Goal: Task Accomplishment & Management: Manage account settings

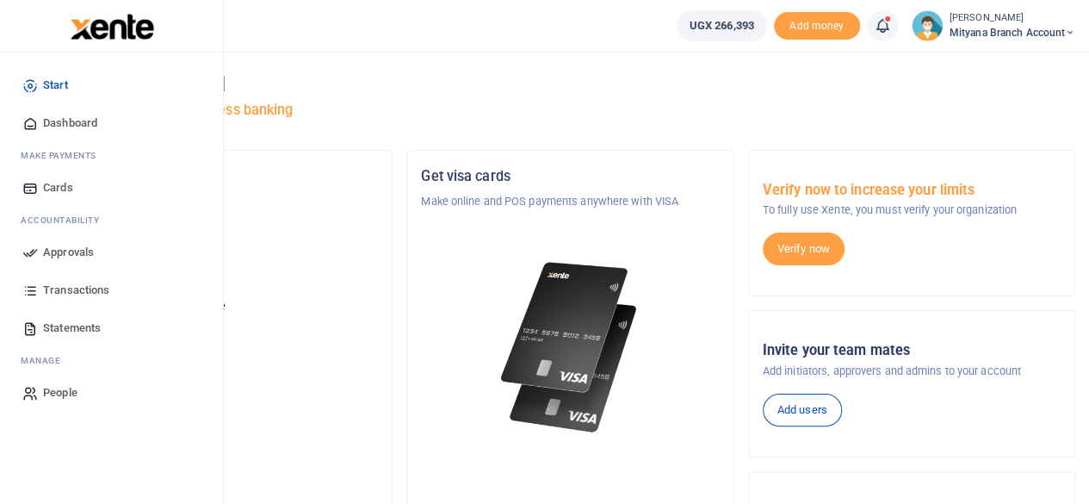
click at [50, 250] on span "Approvals" at bounding box center [68, 252] width 51 height 17
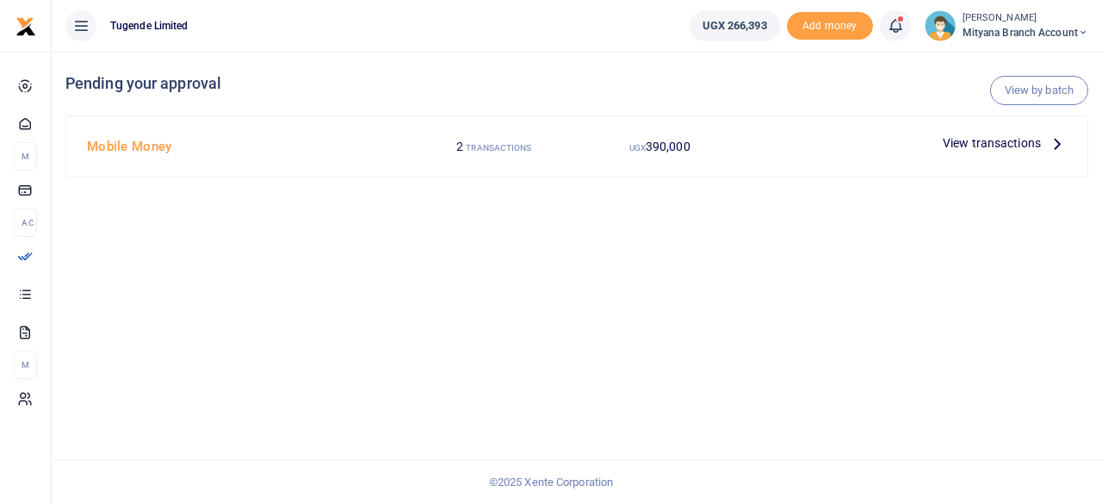
click at [1063, 139] on icon at bounding box center [1057, 142] width 19 height 19
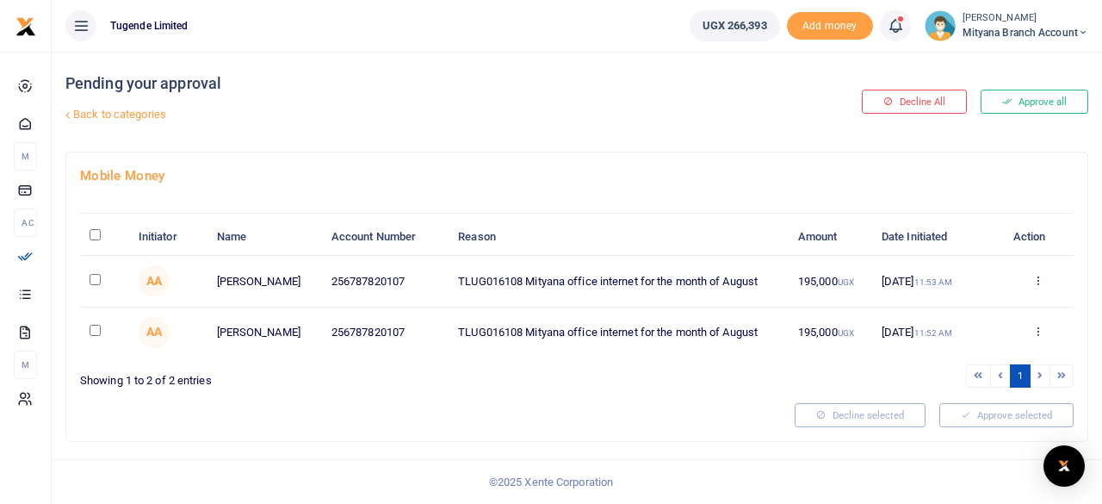
click at [1035, 278] on icon at bounding box center [1037, 280] width 11 height 12
click at [948, 348] on link "Decline" at bounding box center [975, 347] width 136 height 24
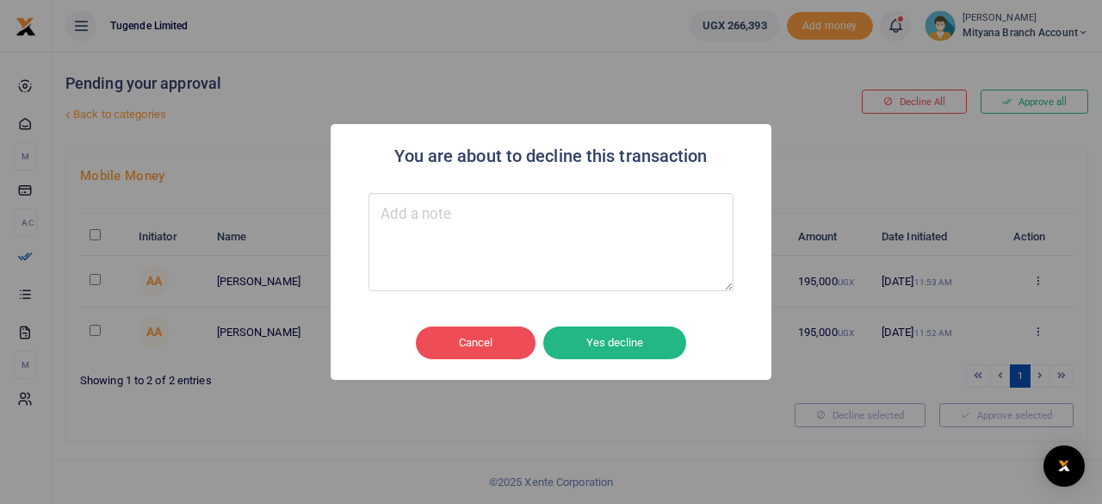
click at [505, 216] on textarea "Type your message here" at bounding box center [551, 242] width 365 height 98
type textarea "Rejected"
click at [611, 333] on button "Yes decline" at bounding box center [614, 342] width 143 height 33
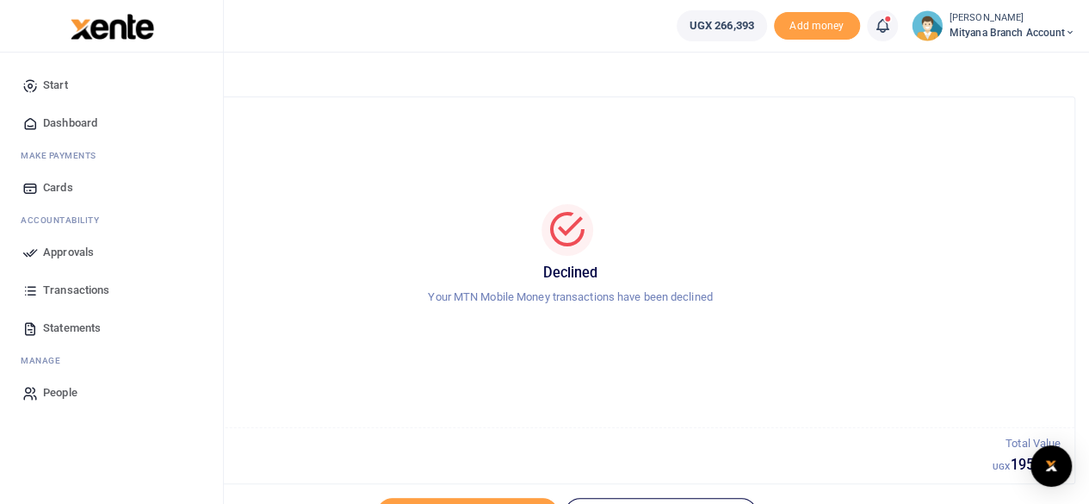
click at [71, 255] on span "Approvals" at bounding box center [68, 252] width 51 height 17
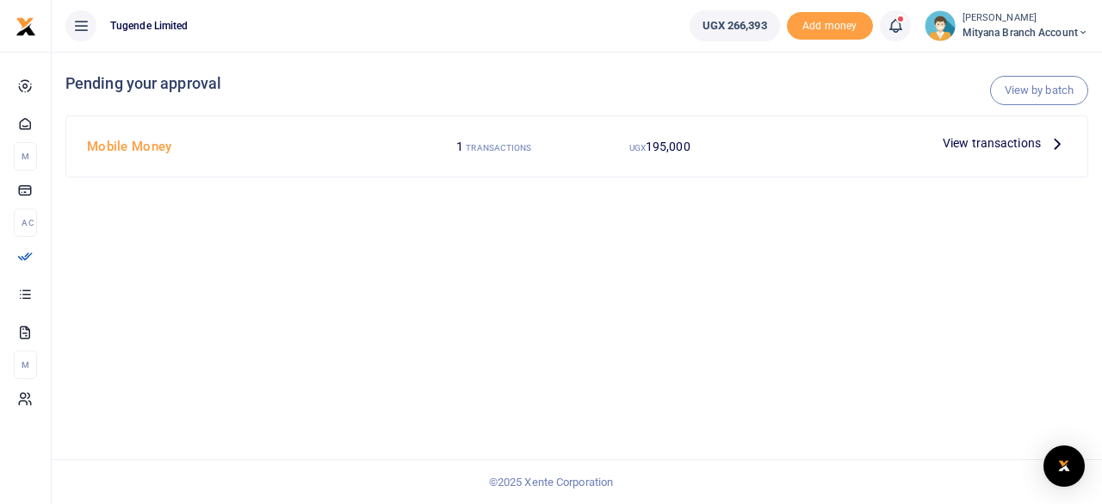
click at [1055, 144] on icon at bounding box center [1057, 142] width 19 height 19
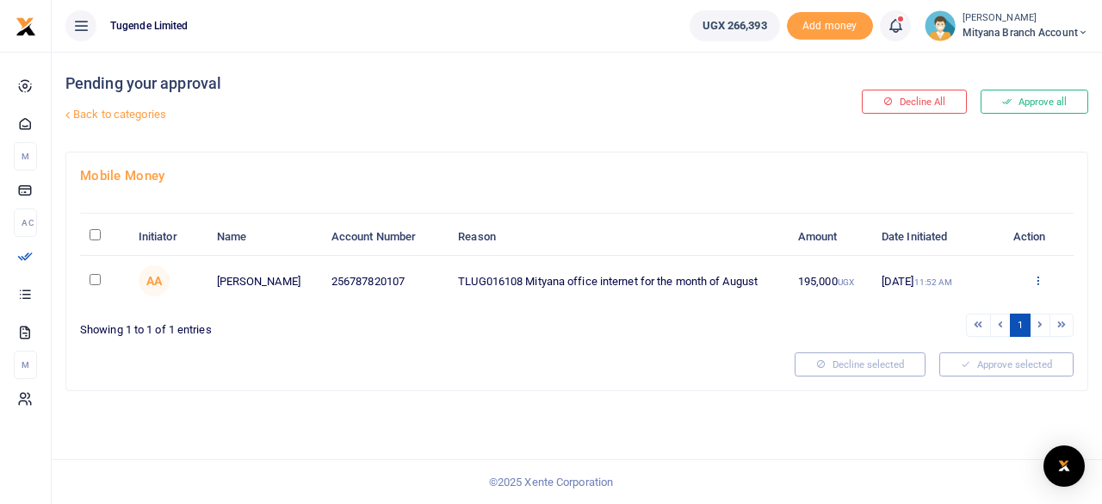
click at [1035, 275] on icon at bounding box center [1037, 280] width 11 height 12
click at [967, 307] on link "Approve" at bounding box center [975, 308] width 136 height 24
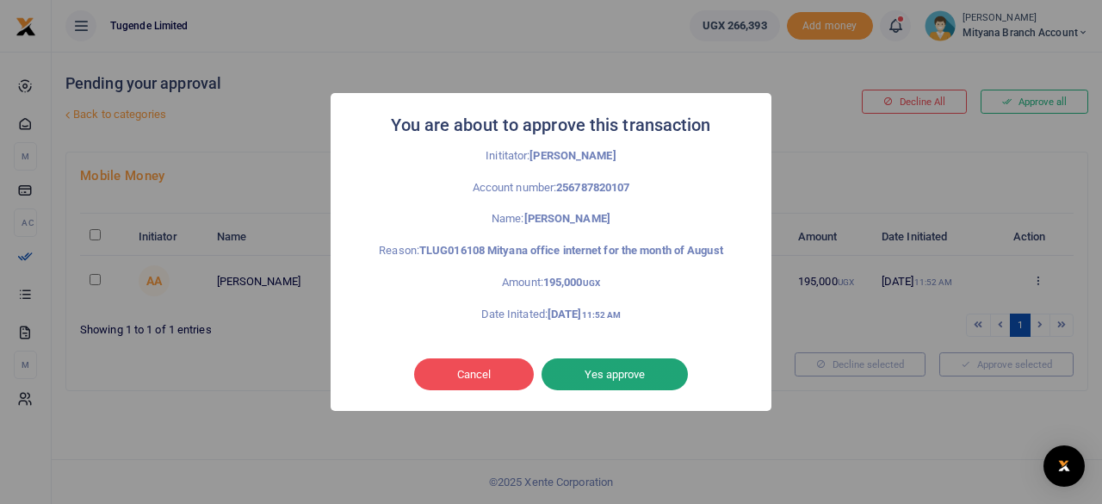
click at [611, 376] on button "Yes approve" at bounding box center [615, 374] width 146 height 33
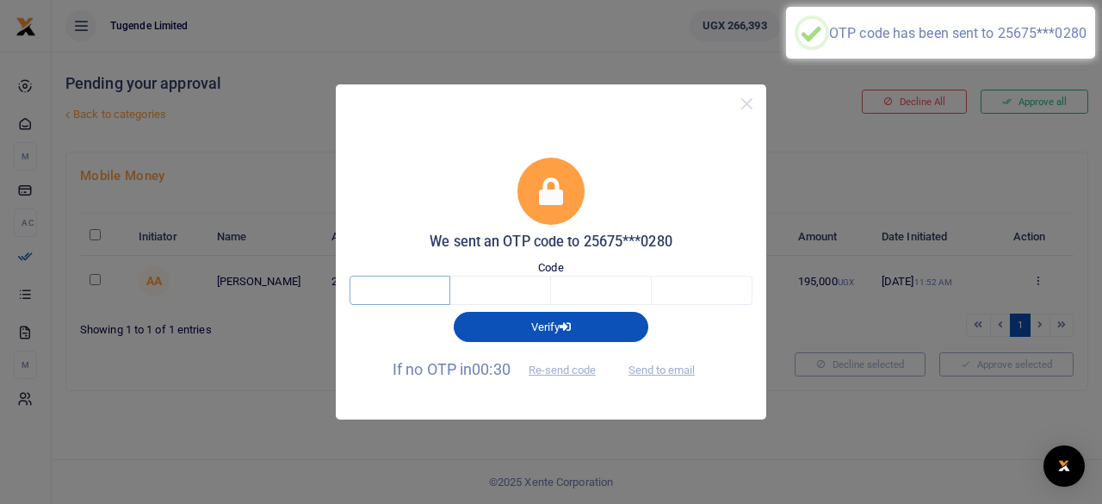
click at [415, 292] on input "text" at bounding box center [400, 290] width 101 height 29
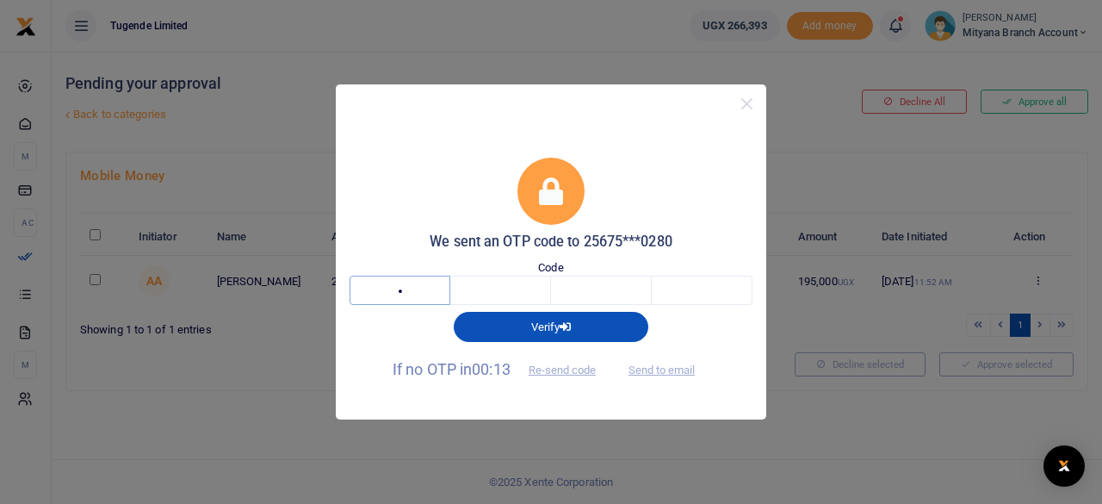
type input "9"
type input "1"
type input "7"
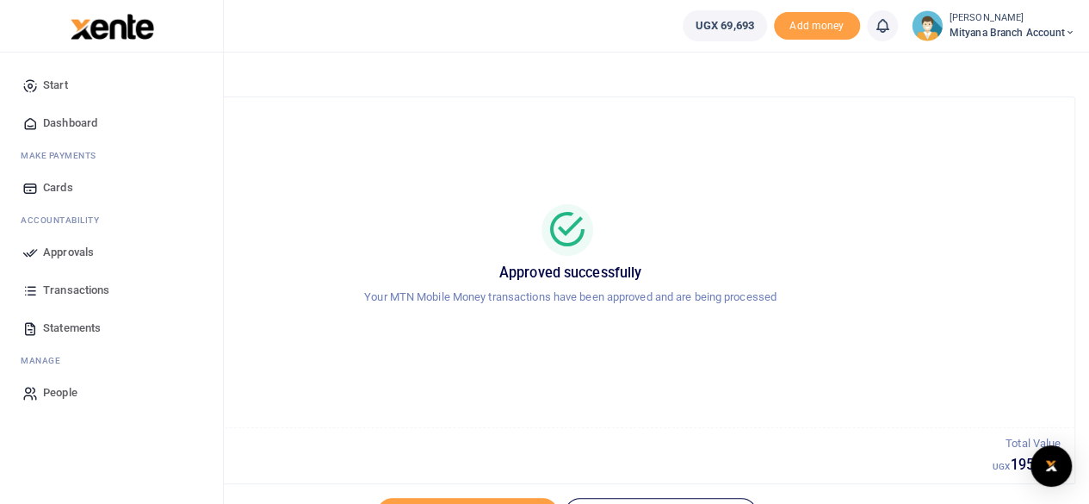
click at [82, 126] on span "Dashboard" at bounding box center [70, 123] width 54 height 17
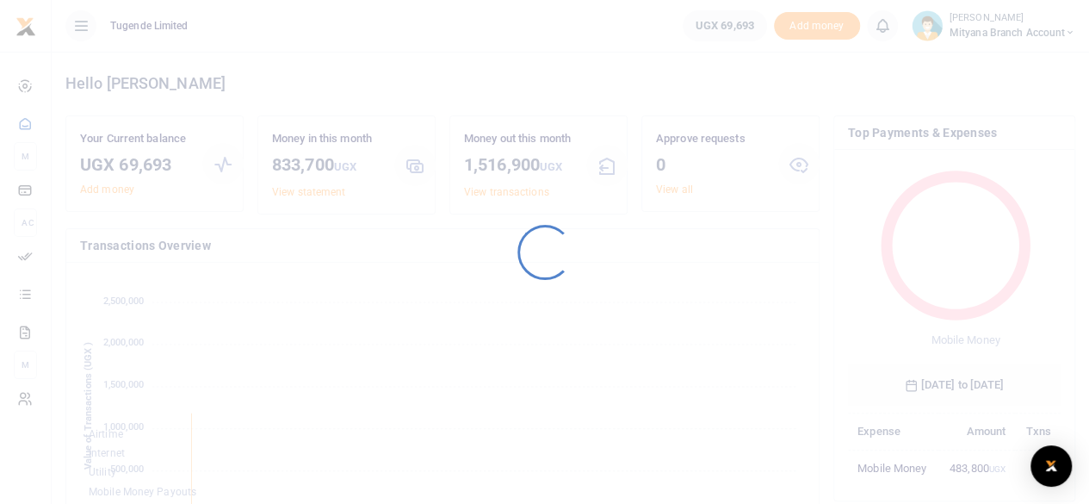
scroll to position [14, 14]
